Goal: Task Accomplishment & Management: Manage account settings

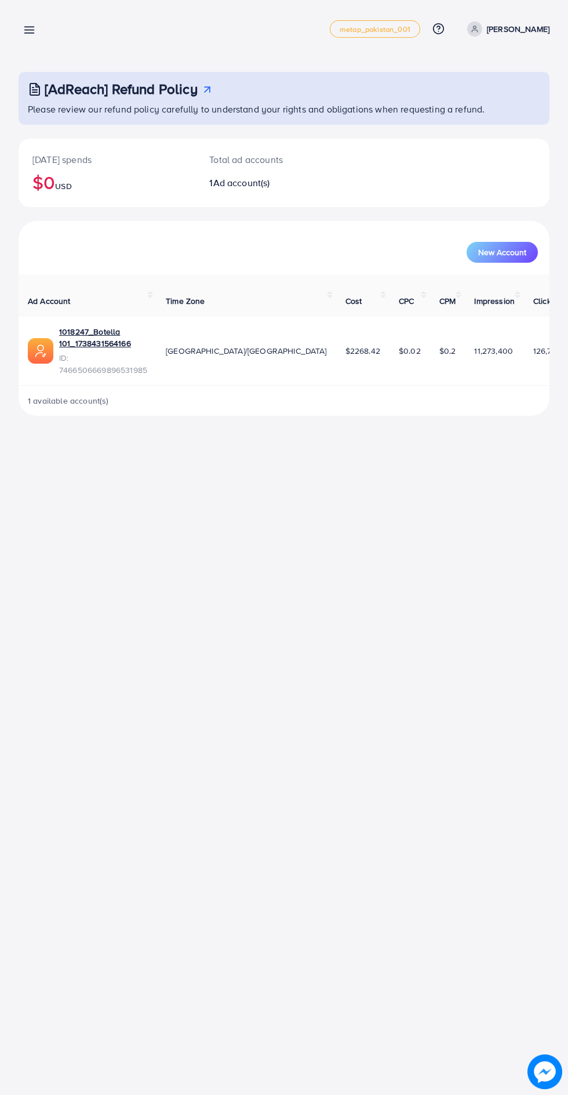
click at [29, 30] on line at bounding box center [29, 30] width 9 height 0
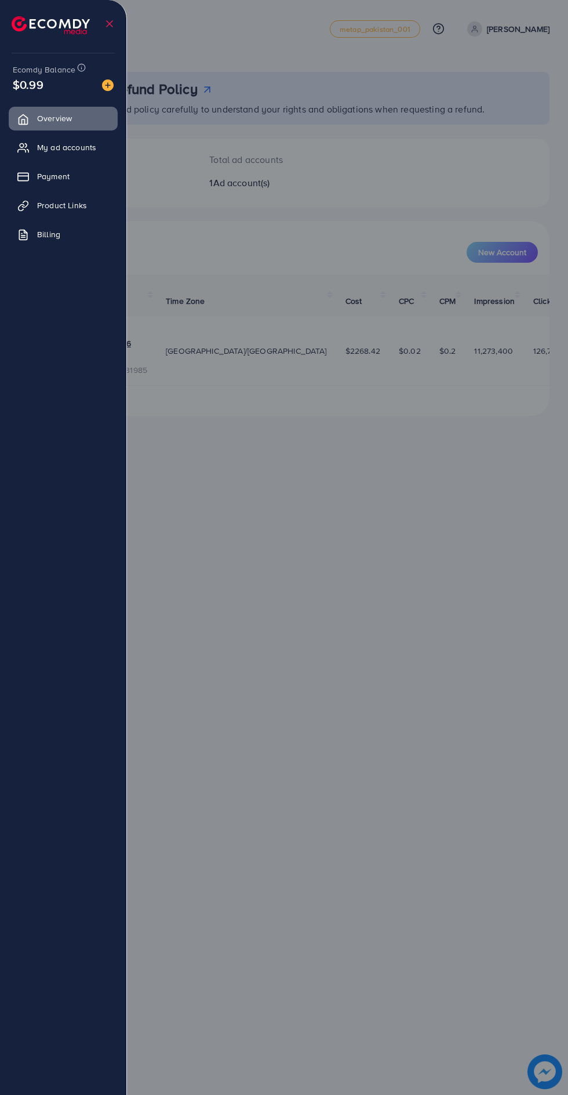
click at [48, 21] on img at bounding box center [51, 25] width 78 height 18
click at [118, 93] on div "Ecomdy Balance $0.99 Overview My ad accounts Payment Product Links Billing" at bounding box center [63, 547] width 127 height 1095
click at [56, 179] on span "Payment" at bounding box center [53, 177] width 32 height 12
